Goal: Information Seeking & Learning: Understand process/instructions

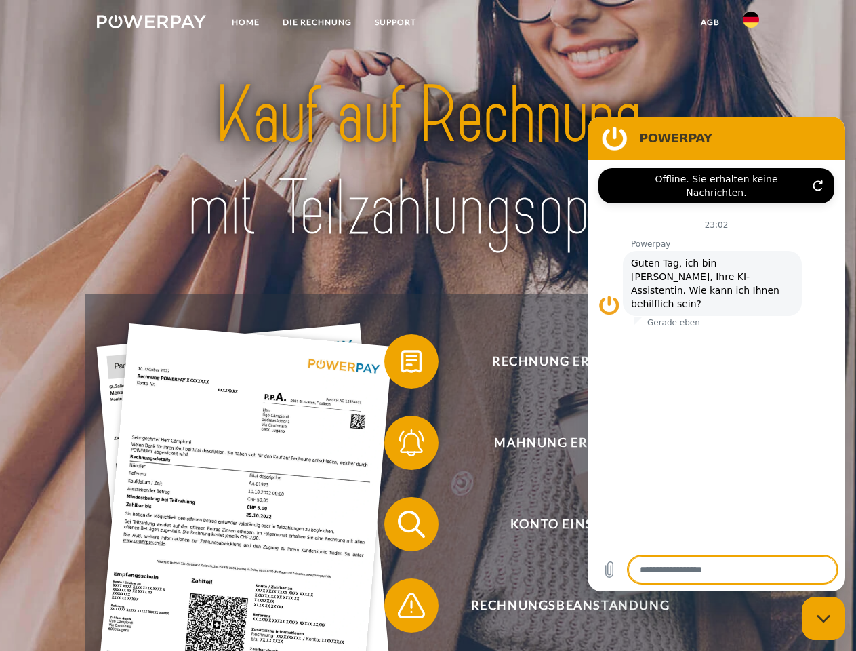
click at [151, 24] on img at bounding box center [151, 22] width 109 height 14
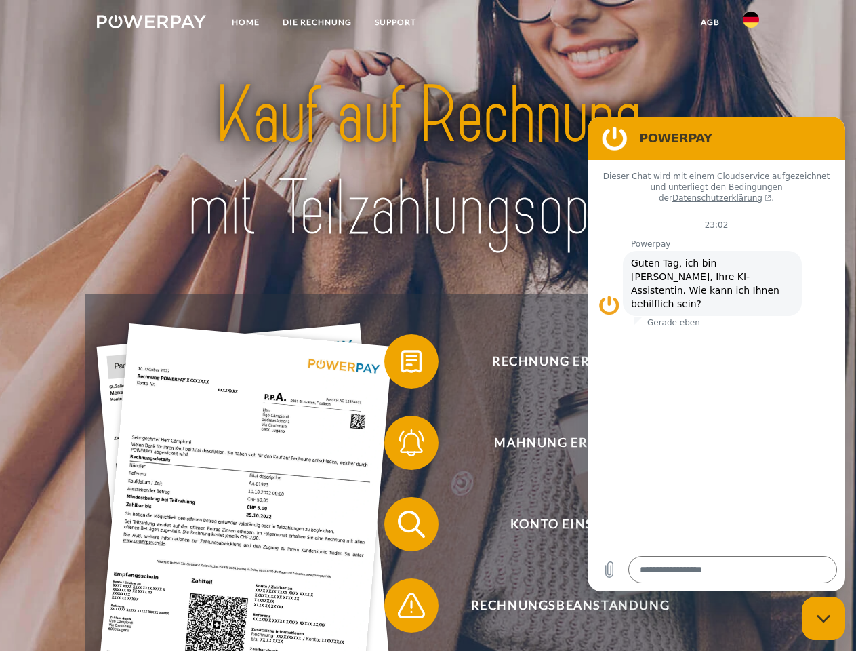
click at [751, 24] on img at bounding box center [751, 20] width 16 height 16
click at [709, 22] on link "agb" at bounding box center [710, 22] width 42 height 24
click at [401, 364] on span at bounding box center [391, 361] width 68 height 68
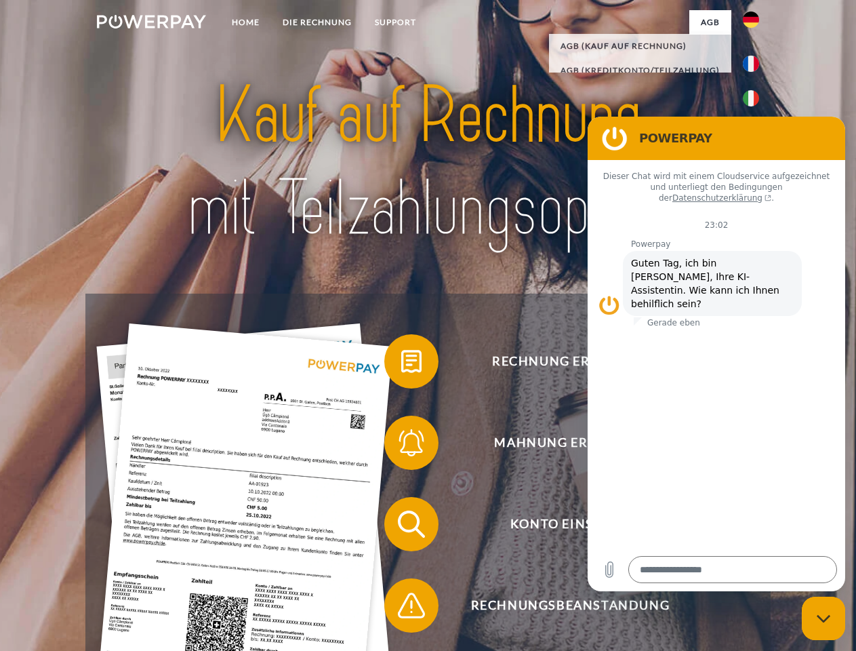
click at [401, 445] on span at bounding box center [391, 443] width 68 height 68
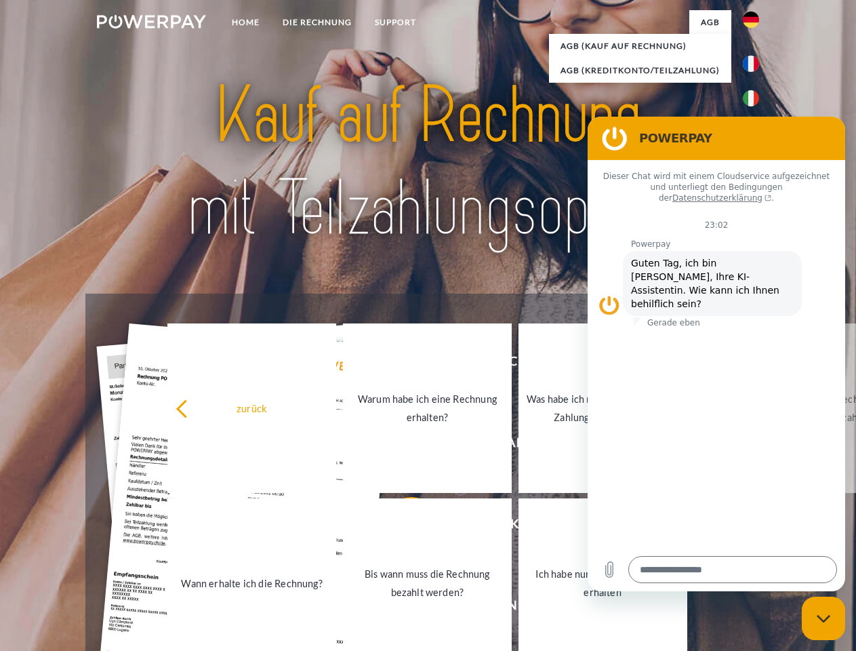
click at [401, 527] on link "Bis wann muss die Rechnung bezahlt werden?" at bounding box center [427, 582] width 169 height 169
click at [401, 608] on span at bounding box center [391, 605] width 68 height 68
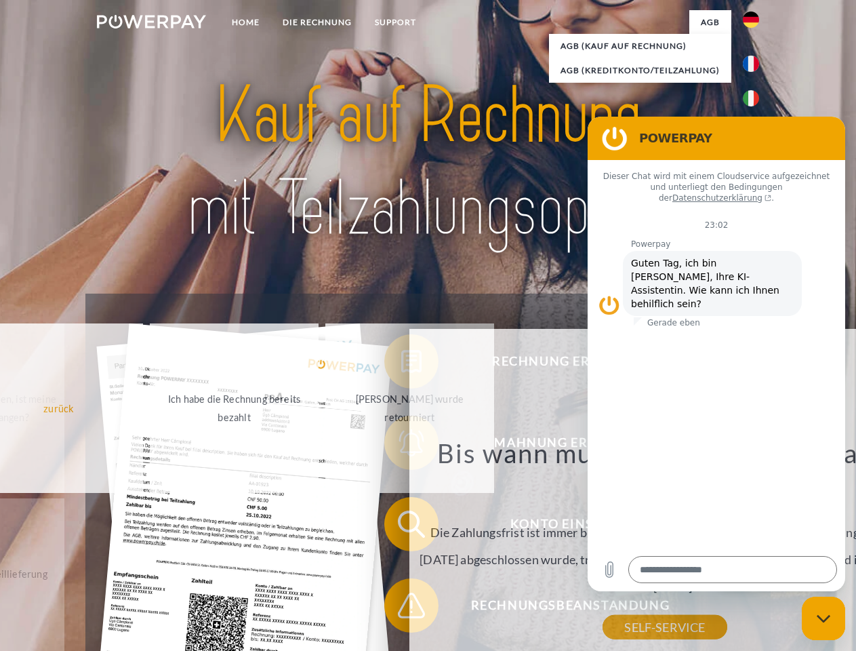
click at [823, 618] on icon "Messaging-Fenster schließen" at bounding box center [824, 618] width 14 height 9
type textarea "*"
